Goal: Information Seeking & Learning: Learn about a topic

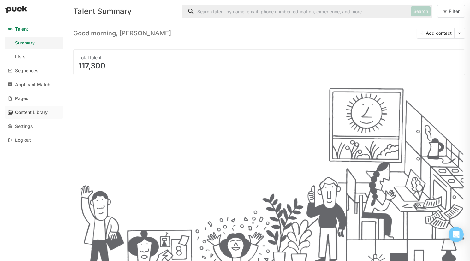
click at [39, 111] on div "Content Library" at bounding box center [31, 112] width 32 height 5
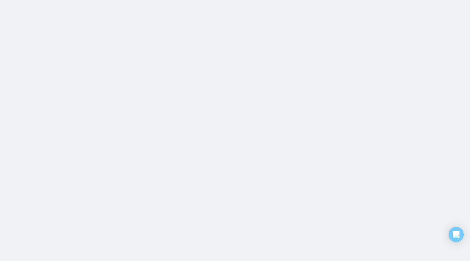
click at [234, 0] on html at bounding box center [235, 0] width 470 height 0
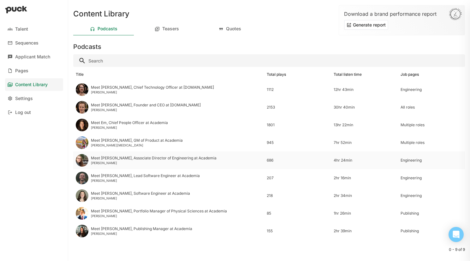
click at [151, 160] on div "Meet Clara, Associate Director of Engineering at Academia" at bounding box center [154, 158] width 126 height 4
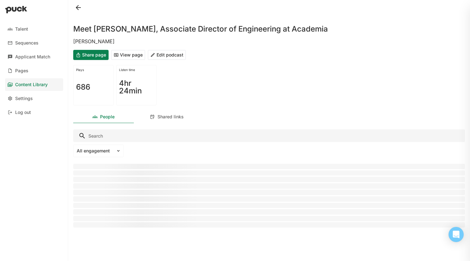
click at [137, 54] on button "View page" at bounding box center [128, 55] width 34 height 10
